Goal: Navigation & Orientation: Find specific page/section

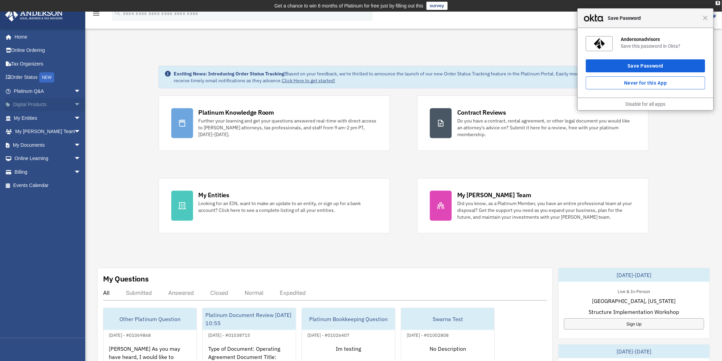
click at [61, 100] on link "Digital Products arrow_drop_down" at bounding box center [48, 105] width 86 height 14
click at [74, 101] on span "arrow_drop_down" at bounding box center [81, 105] width 14 height 14
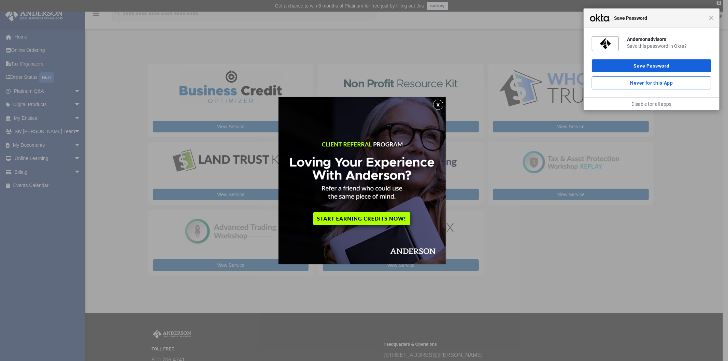
click at [443, 104] on button "x" at bounding box center [438, 105] width 10 height 10
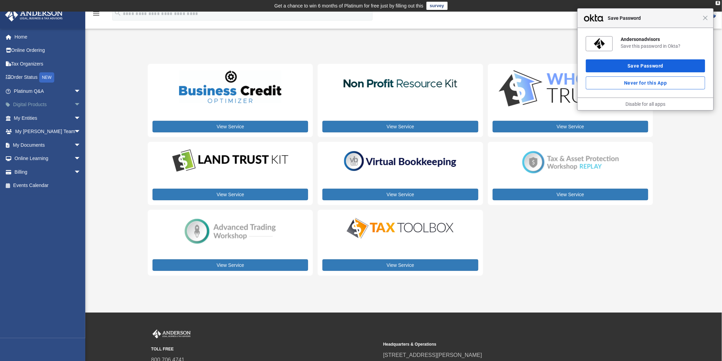
click at [42, 103] on link "Digital Products arrow_drop_down" at bounding box center [48, 105] width 86 height 14
click at [660, 69] on button "Save Password" at bounding box center [645, 65] width 119 height 13
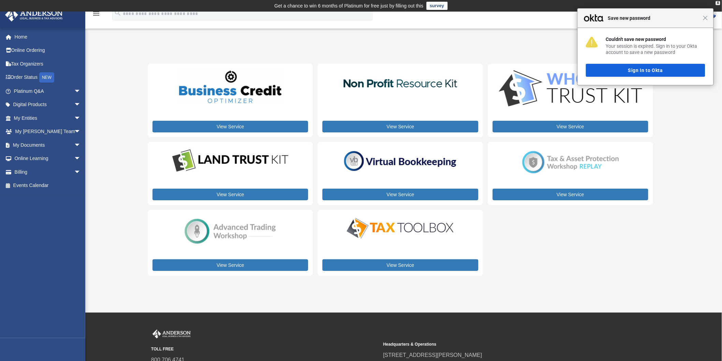
drag, startPoint x: 707, startPoint y: 16, endPoint x: 688, endPoint y: 18, distance: 19.2
click at [707, 16] on span "Close" at bounding box center [705, 17] width 5 height 5
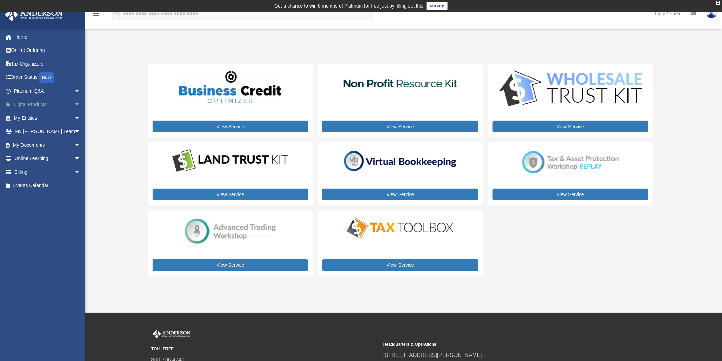
click at [47, 103] on link "Digital Products arrow_drop_down" at bounding box center [48, 105] width 86 height 14
click at [76, 102] on span "arrow_drop_down" at bounding box center [81, 105] width 14 height 14
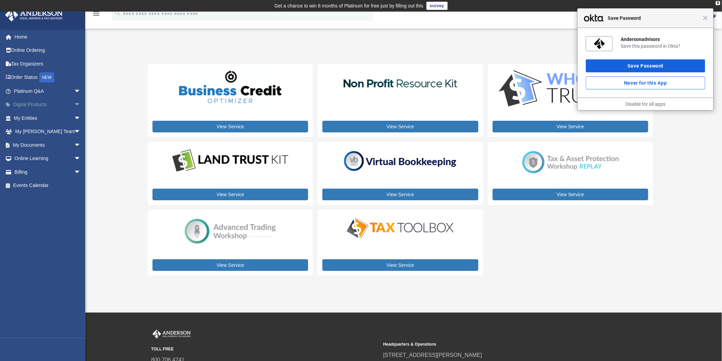
click at [74, 102] on span "arrow_drop_down" at bounding box center [81, 105] width 14 height 14
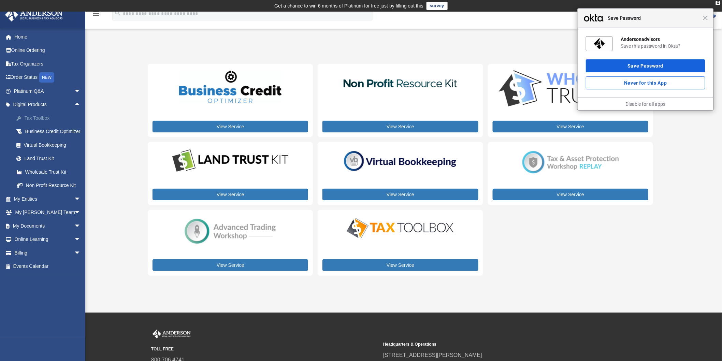
click at [40, 116] on div "Tax Toolbox" at bounding box center [53, 118] width 59 height 9
